Goal: Find specific page/section: Find specific page/section

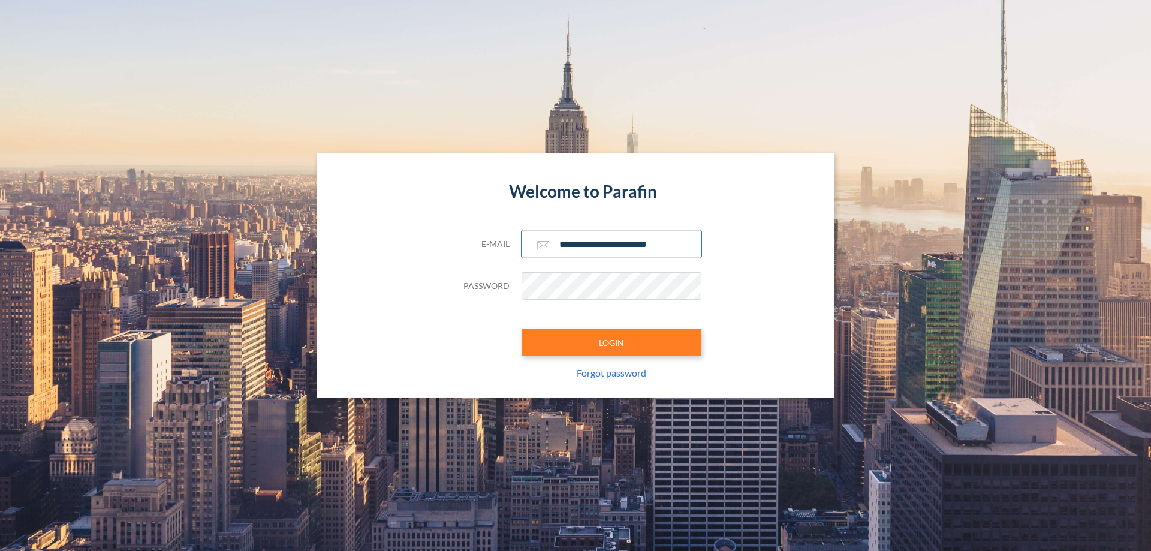
type input "**********"
click at [612, 342] on button "LOGIN" at bounding box center [612, 343] width 180 height 28
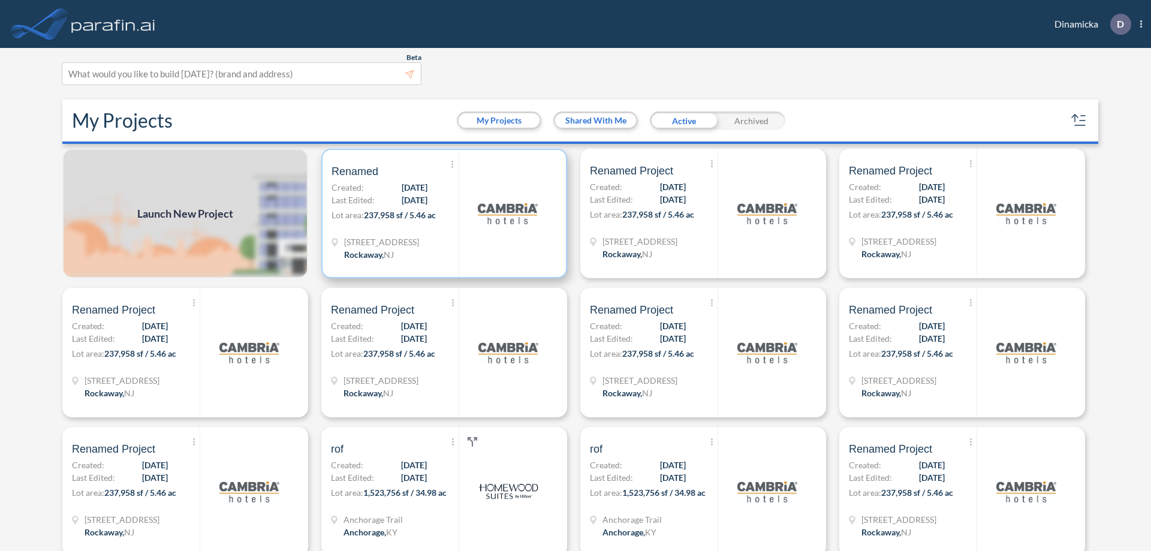
scroll to position [3, 0]
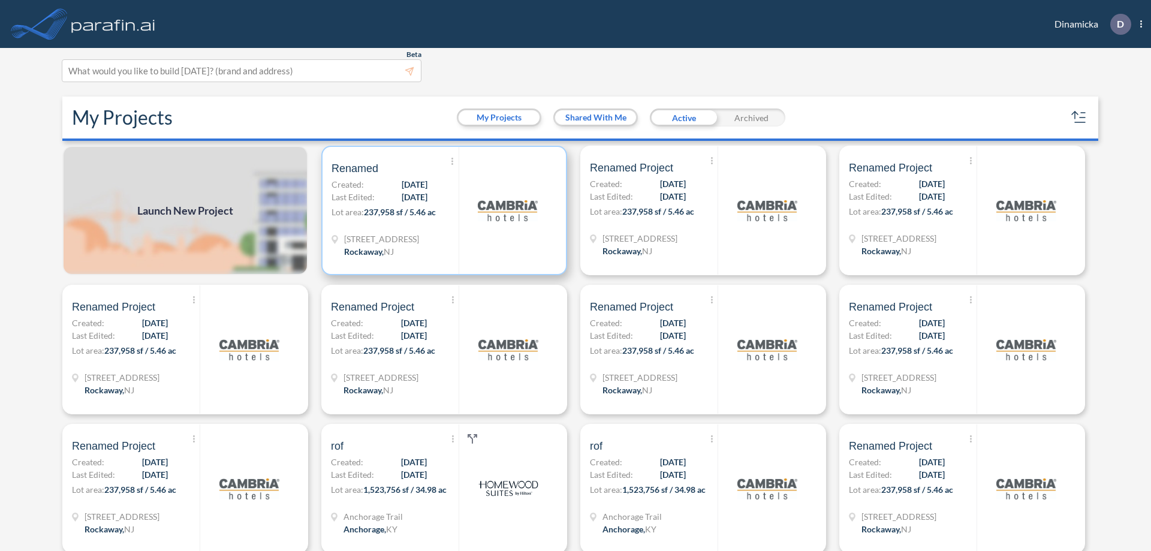
click at [442, 210] on p "Lot area: 237,958 sf / 5.46 ac" at bounding box center [395, 214] width 127 height 17
